Goal: Navigation & Orientation: Find specific page/section

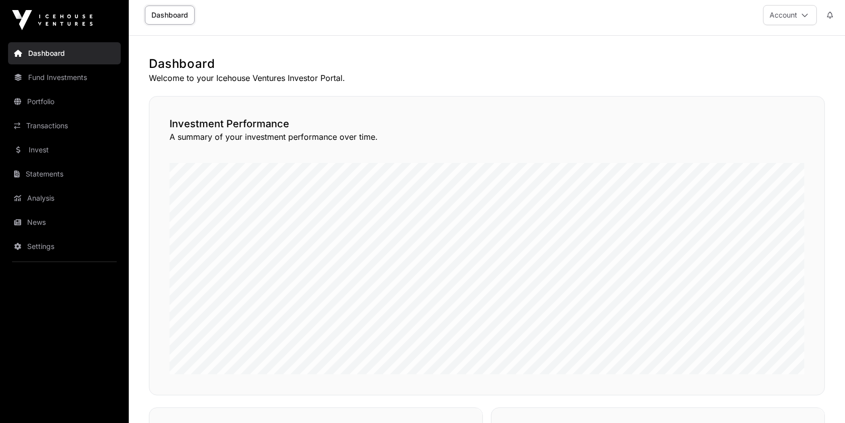
scroll to position [6, 0]
click at [65, 77] on link "Fund Investments" at bounding box center [64, 77] width 113 height 22
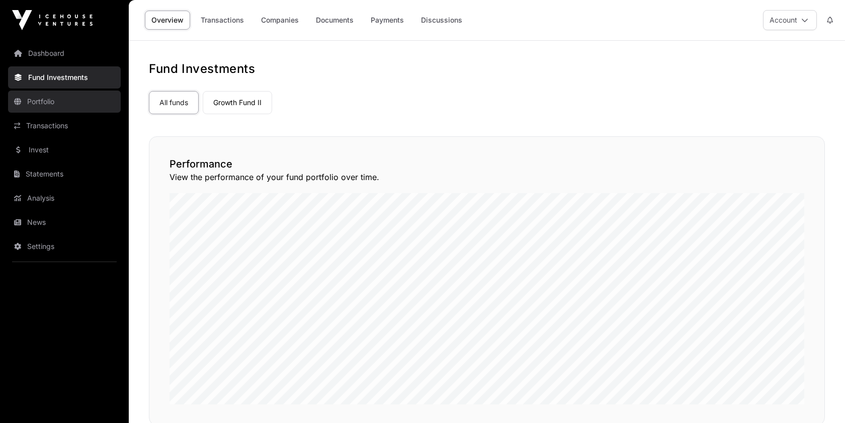
click at [65, 102] on link "Portfolio" at bounding box center [64, 101] width 113 height 22
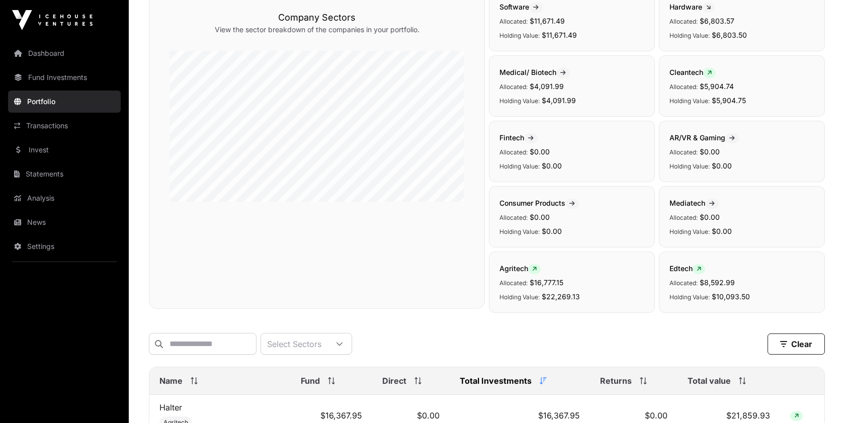
scroll to position [31, 0]
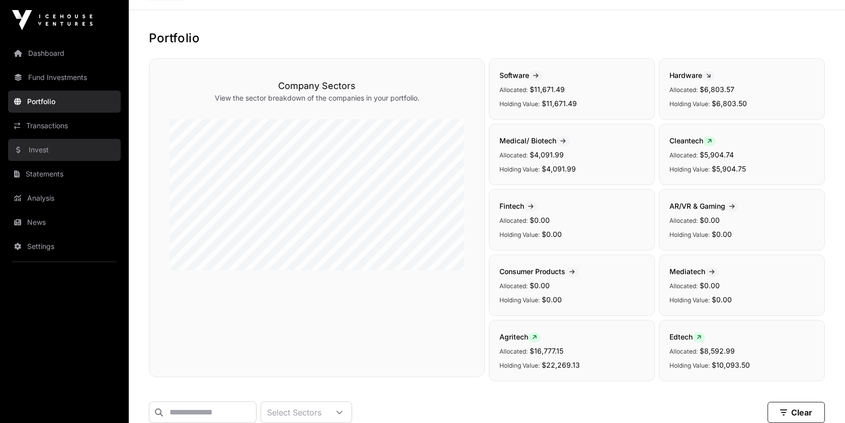
click at [67, 150] on link "Invest" at bounding box center [64, 150] width 113 height 22
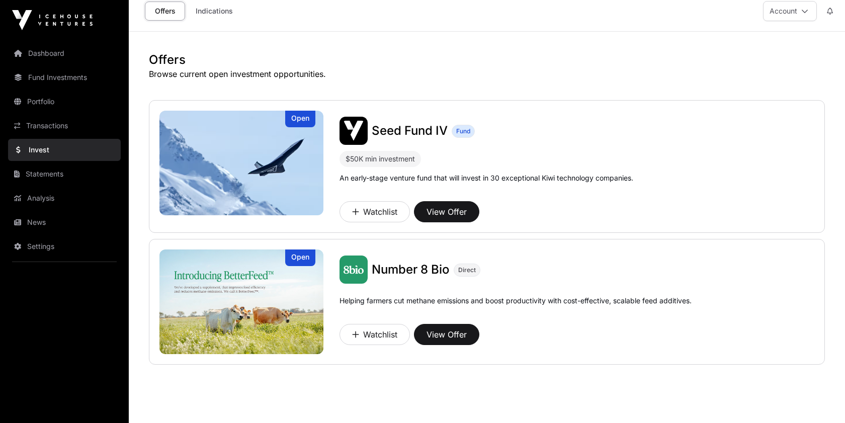
scroll to position [2, 0]
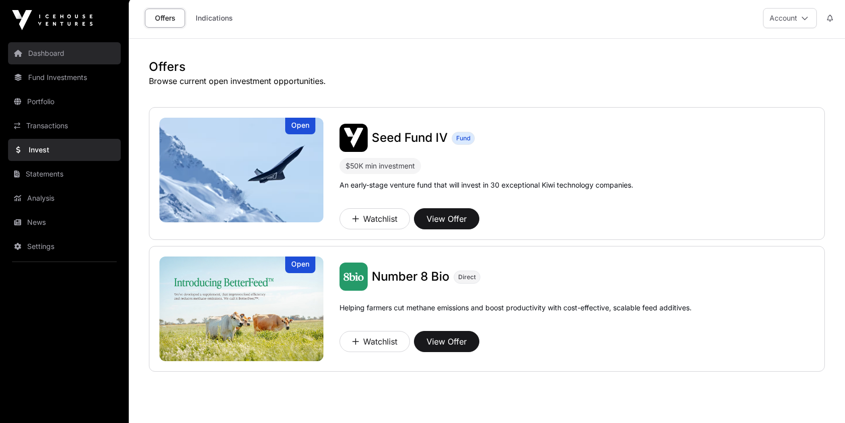
click at [55, 57] on link "Dashboard" at bounding box center [64, 53] width 113 height 22
